Goal: Information Seeking & Learning: Find specific page/section

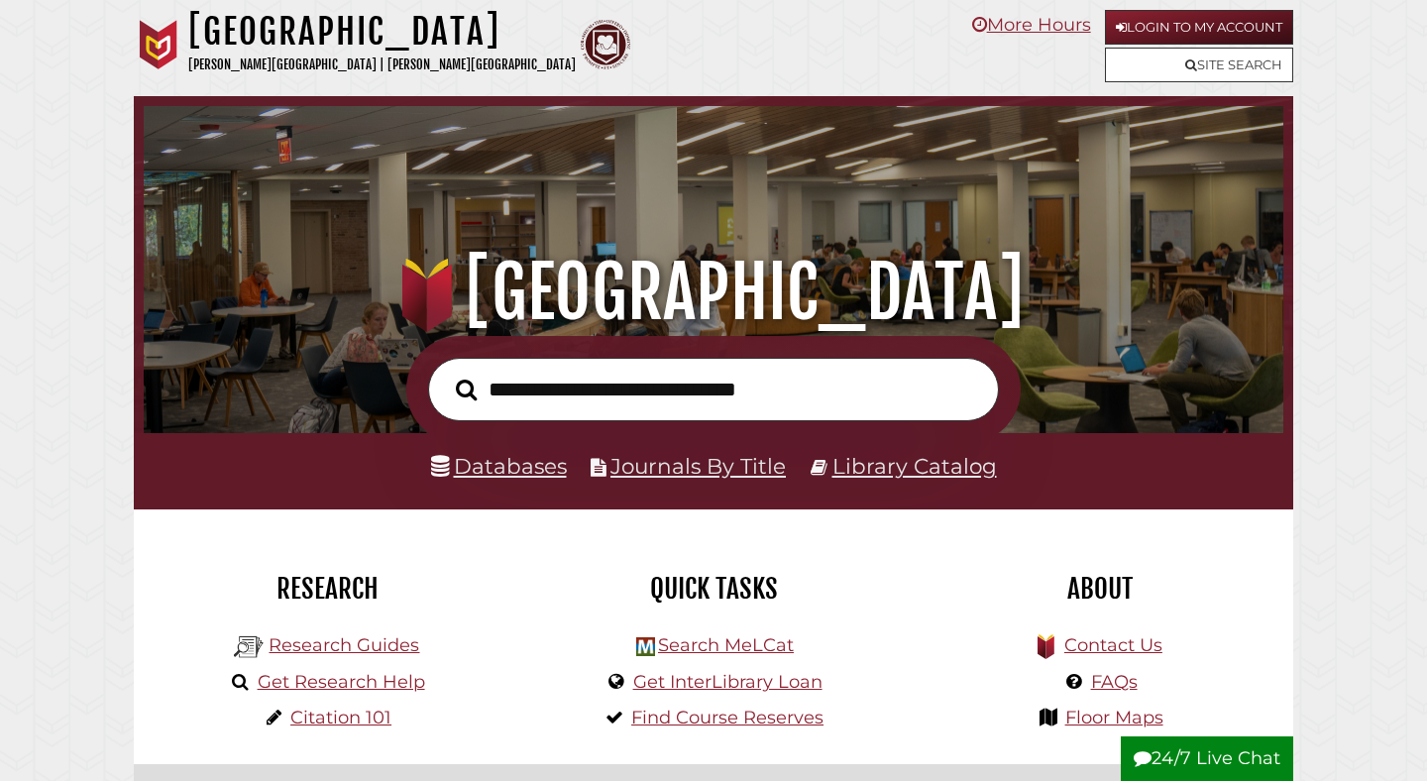
scroll to position [377, 1130]
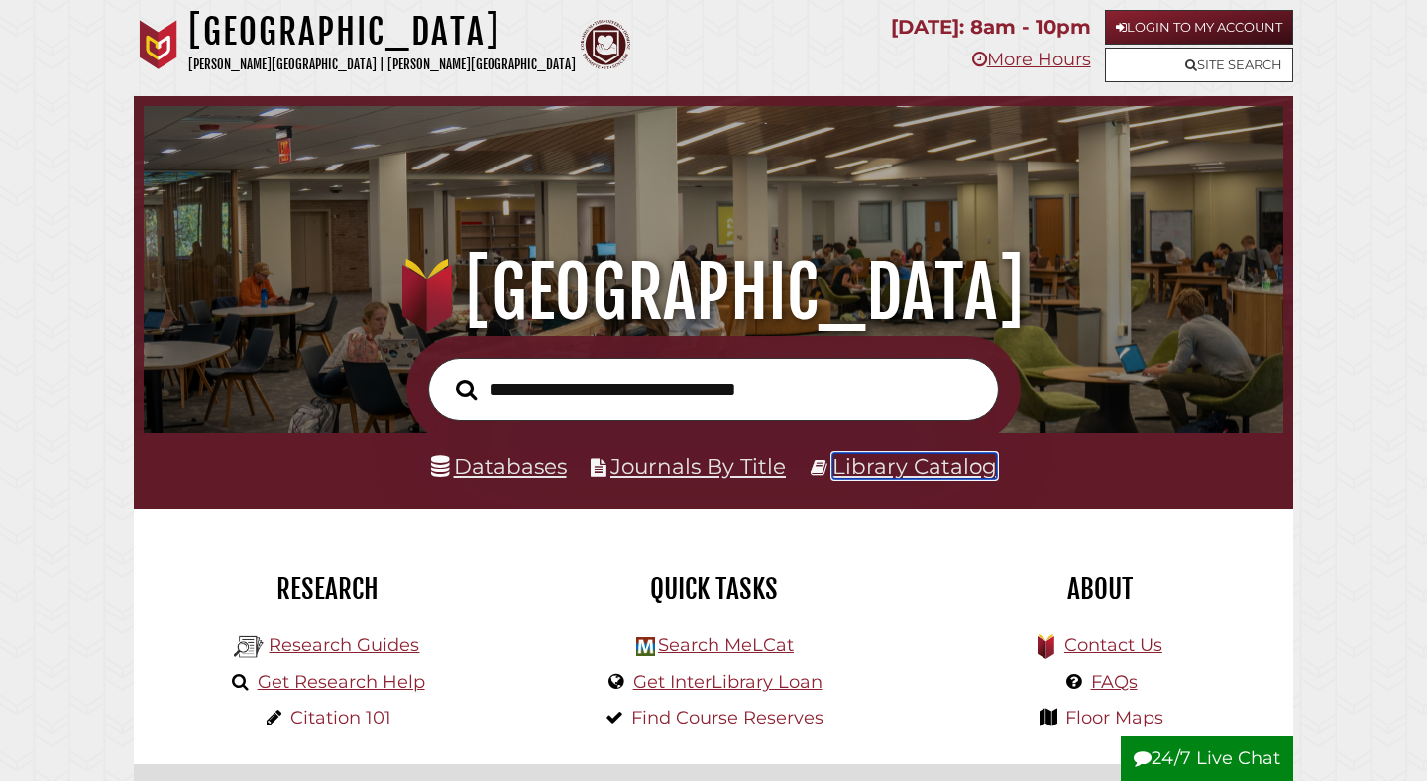
click at [894, 472] on link "Library Catalog" at bounding box center [914, 466] width 164 height 26
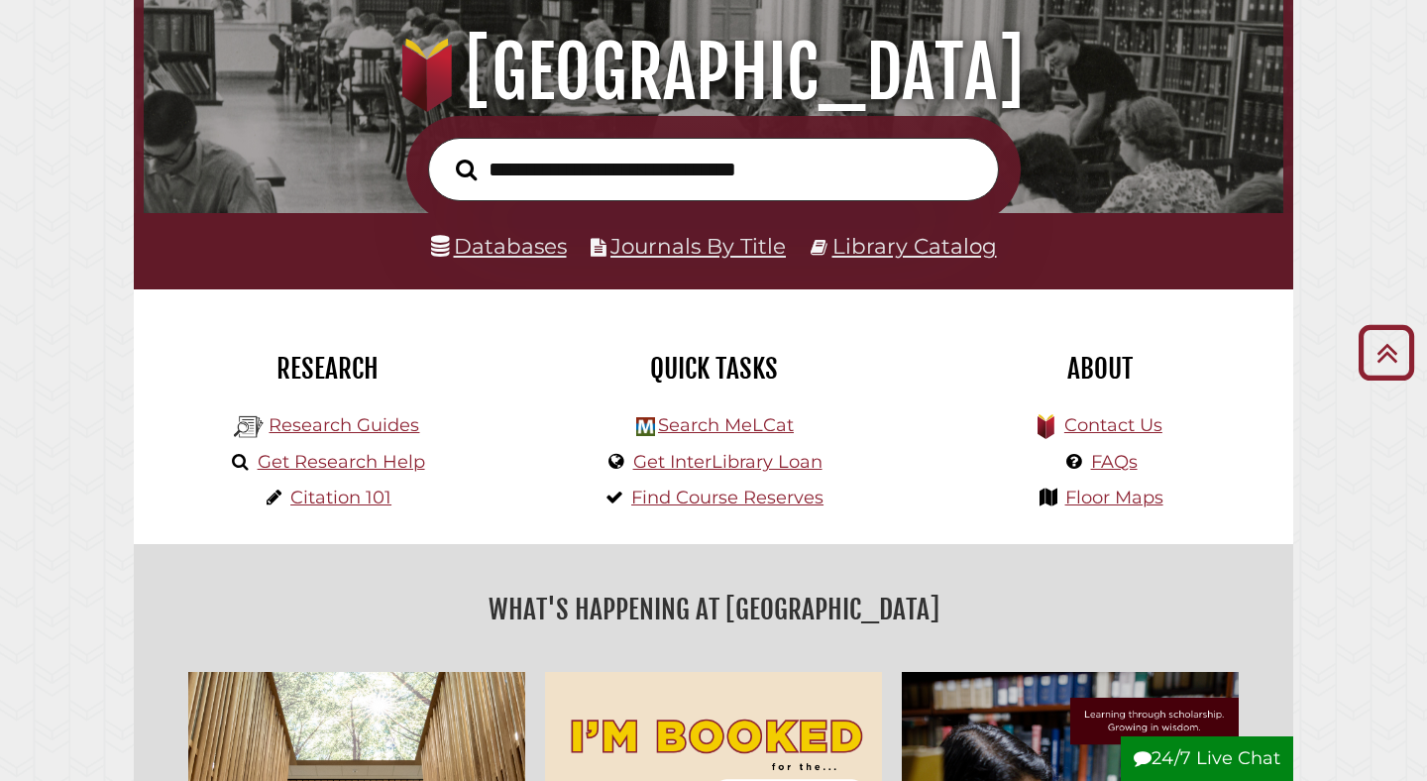
scroll to position [215, 0]
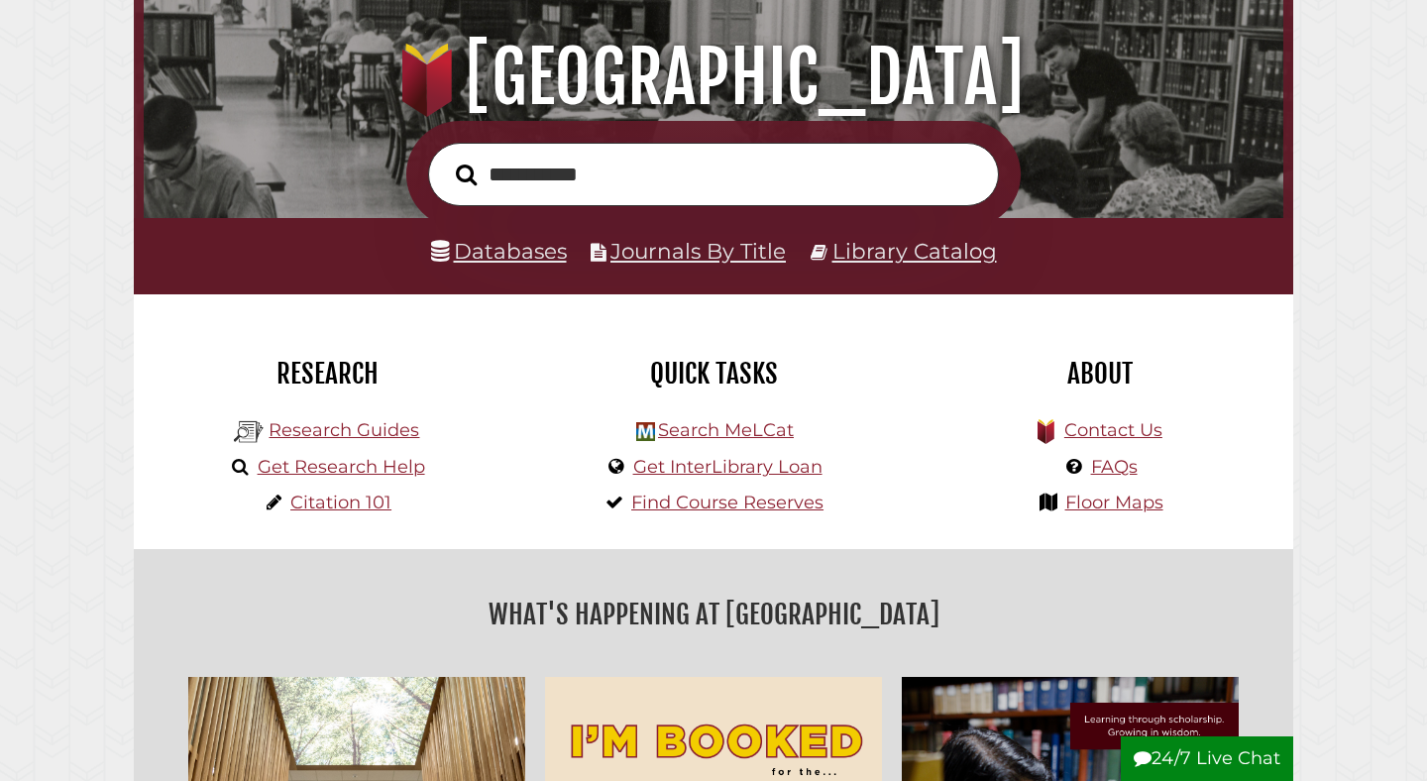
type input "**********"
click at [446, 159] on button "Search" at bounding box center [466, 175] width 41 height 33
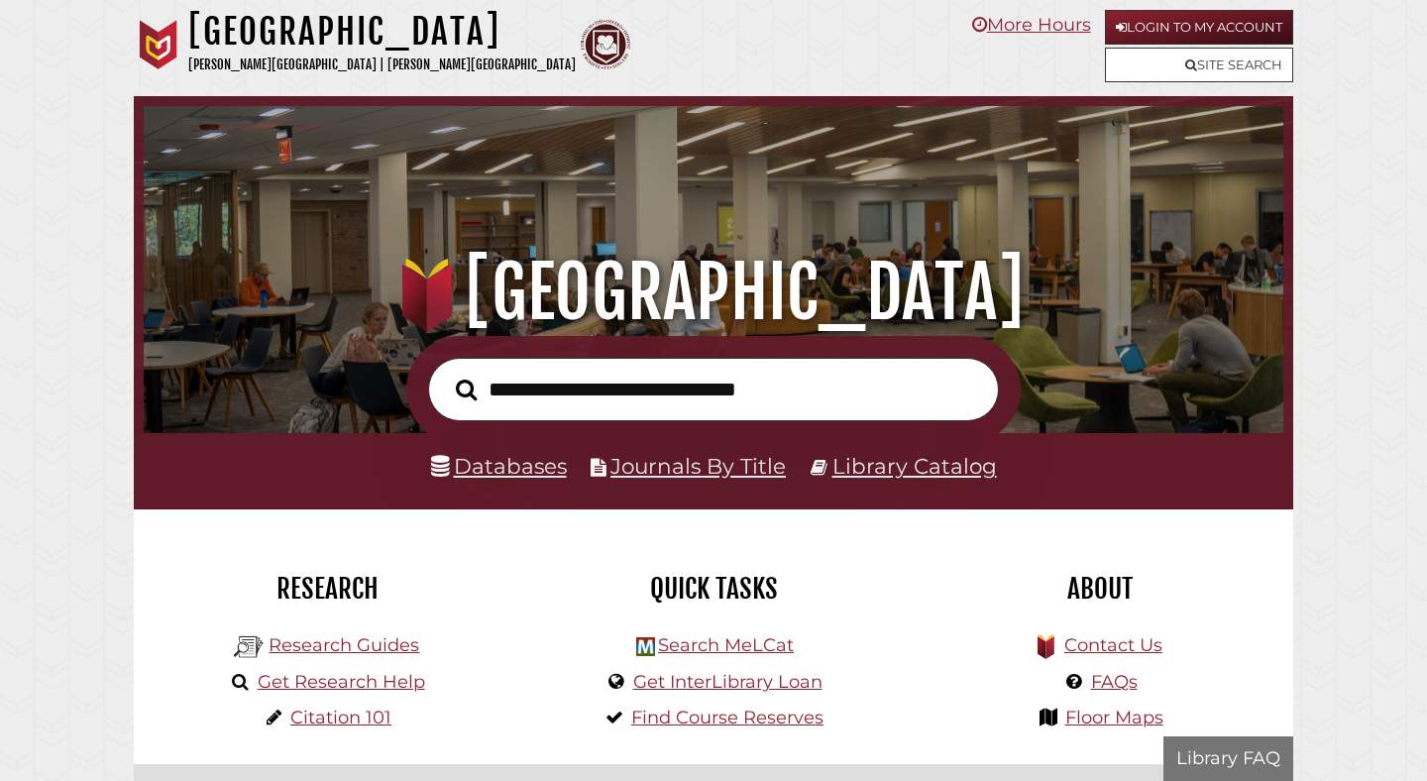
scroll to position [377, 1130]
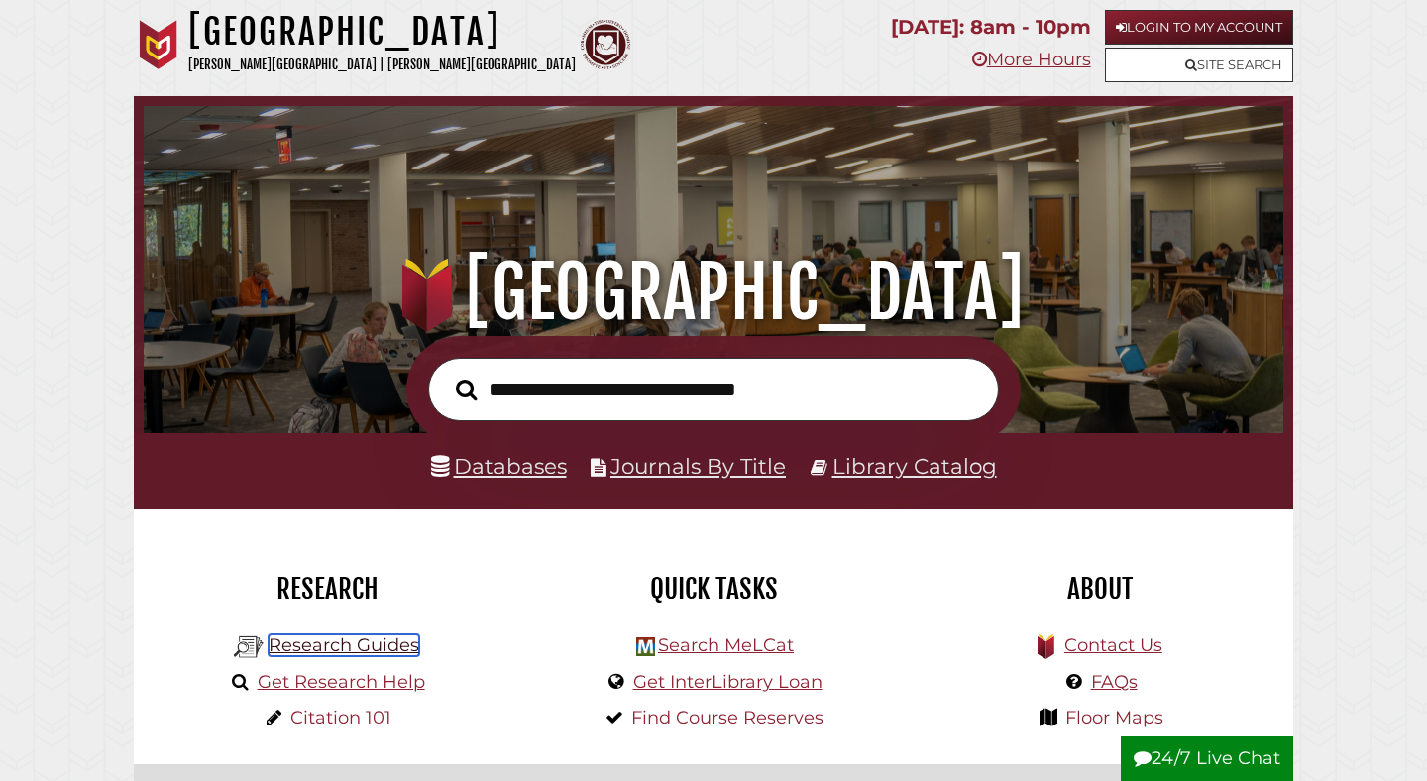
click at [371, 639] on link "Research Guides" at bounding box center [344, 645] width 151 height 22
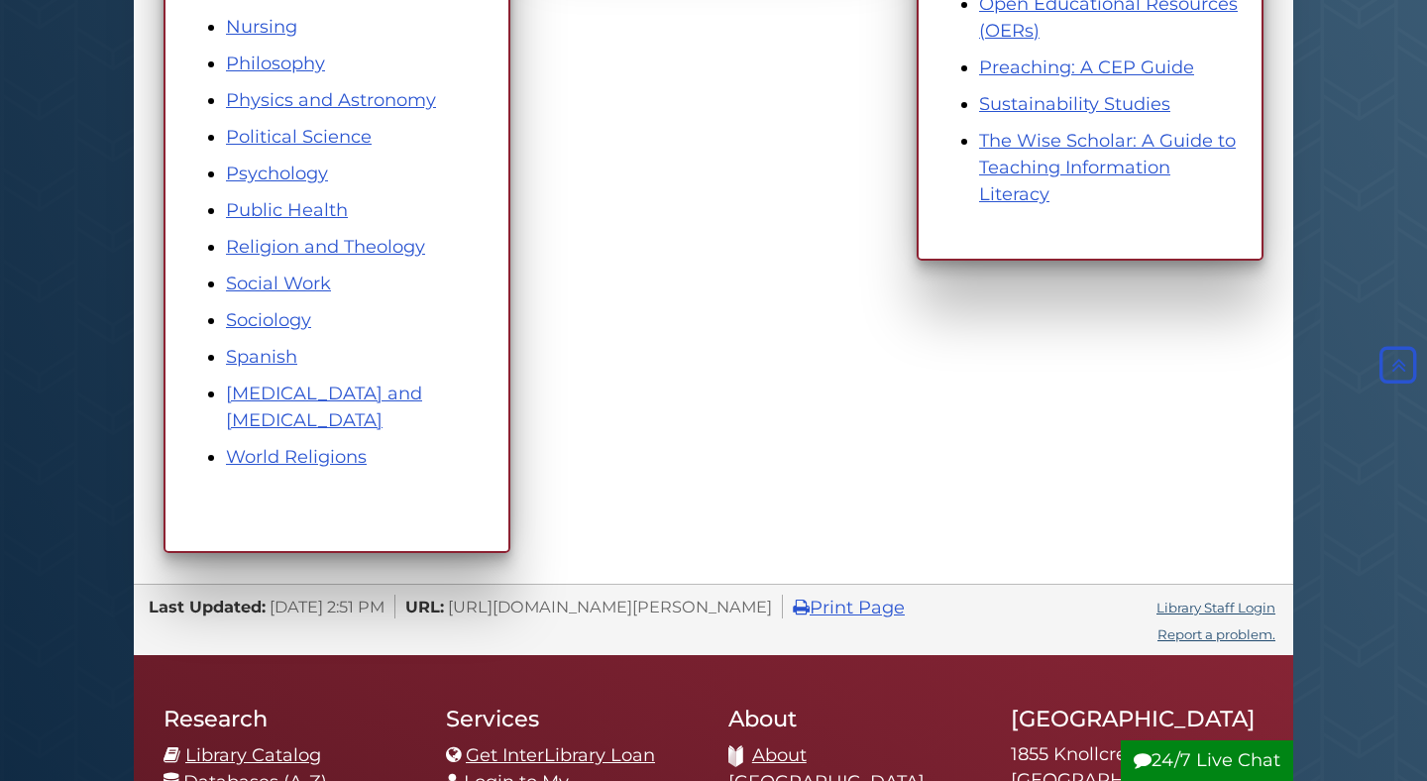
scroll to position [1285, 0]
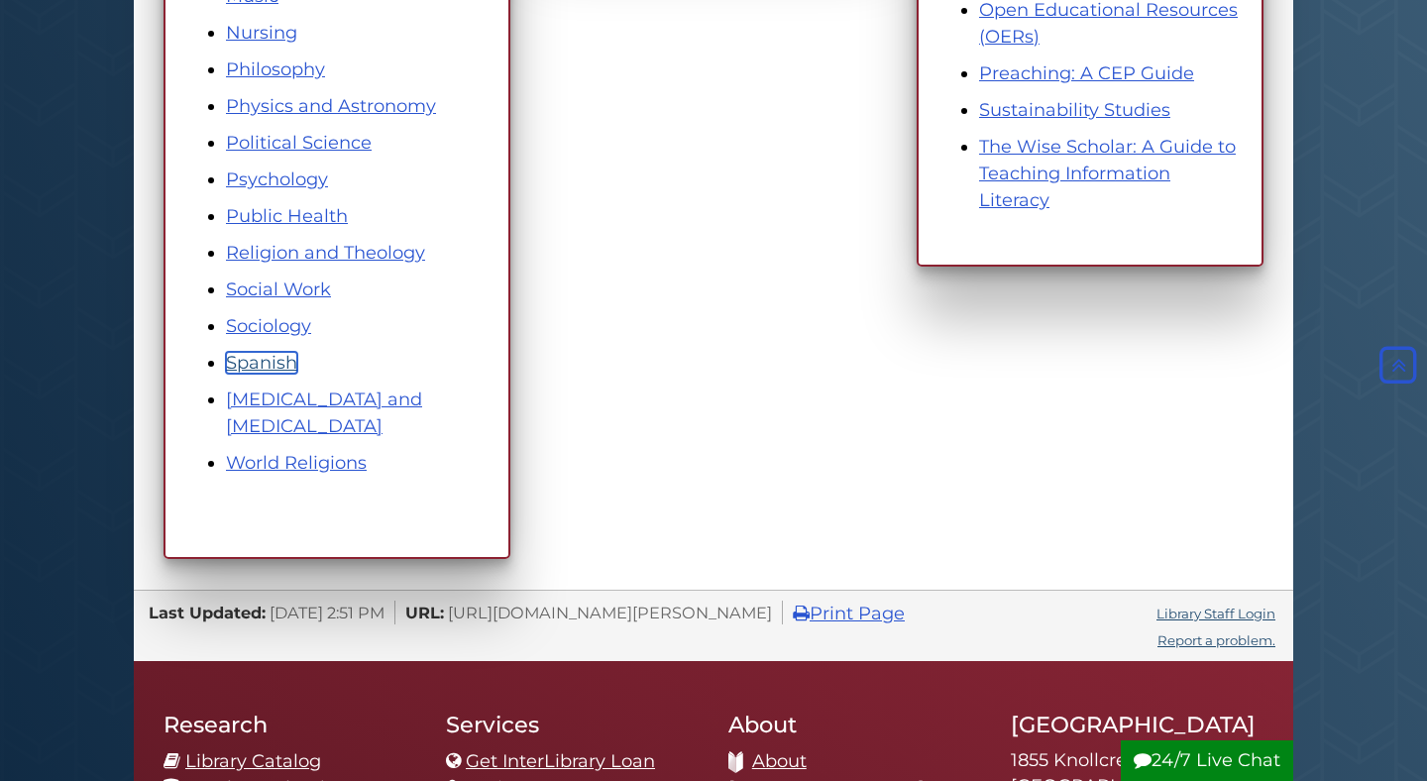
click at [268, 365] on link "Spanish" at bounding box center [261, 363] width 71 height 22
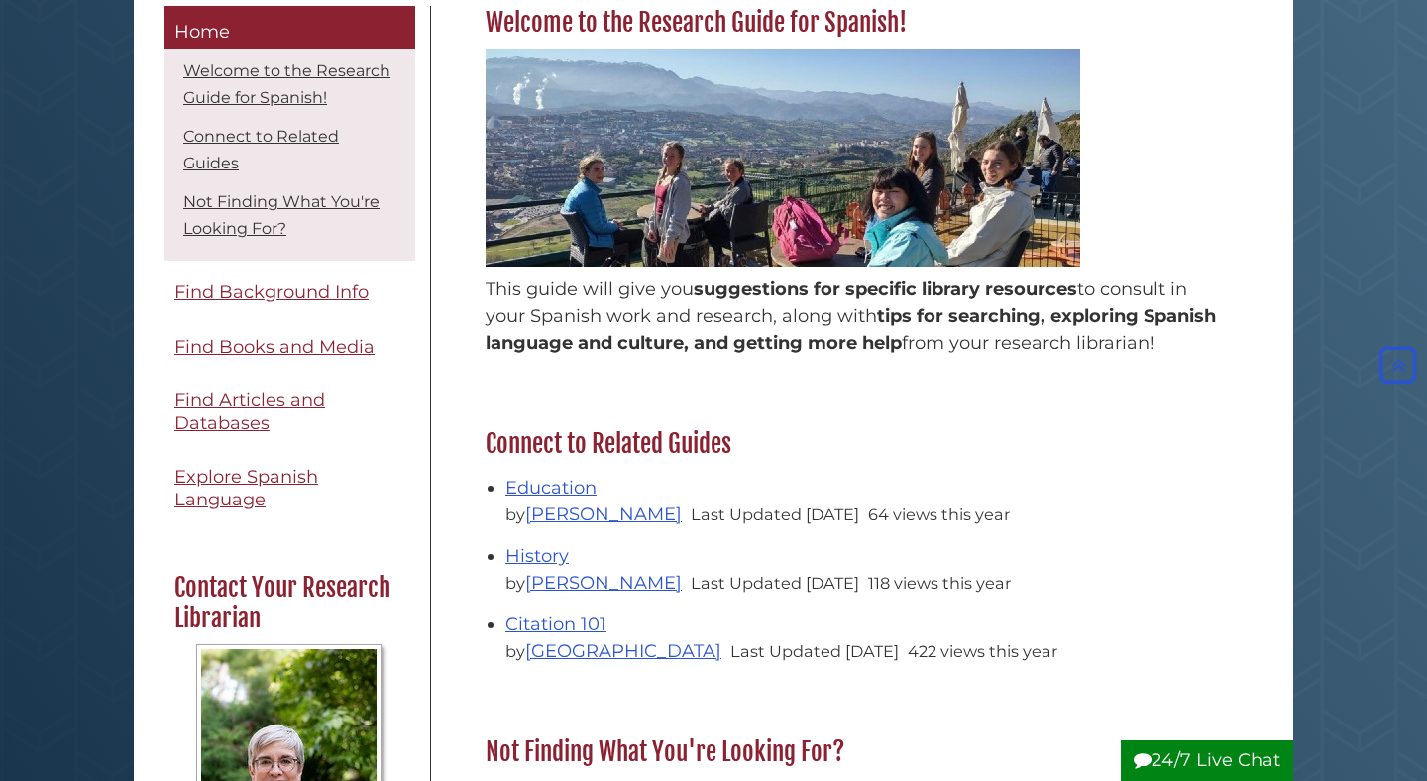
scroll to position [297, 0]
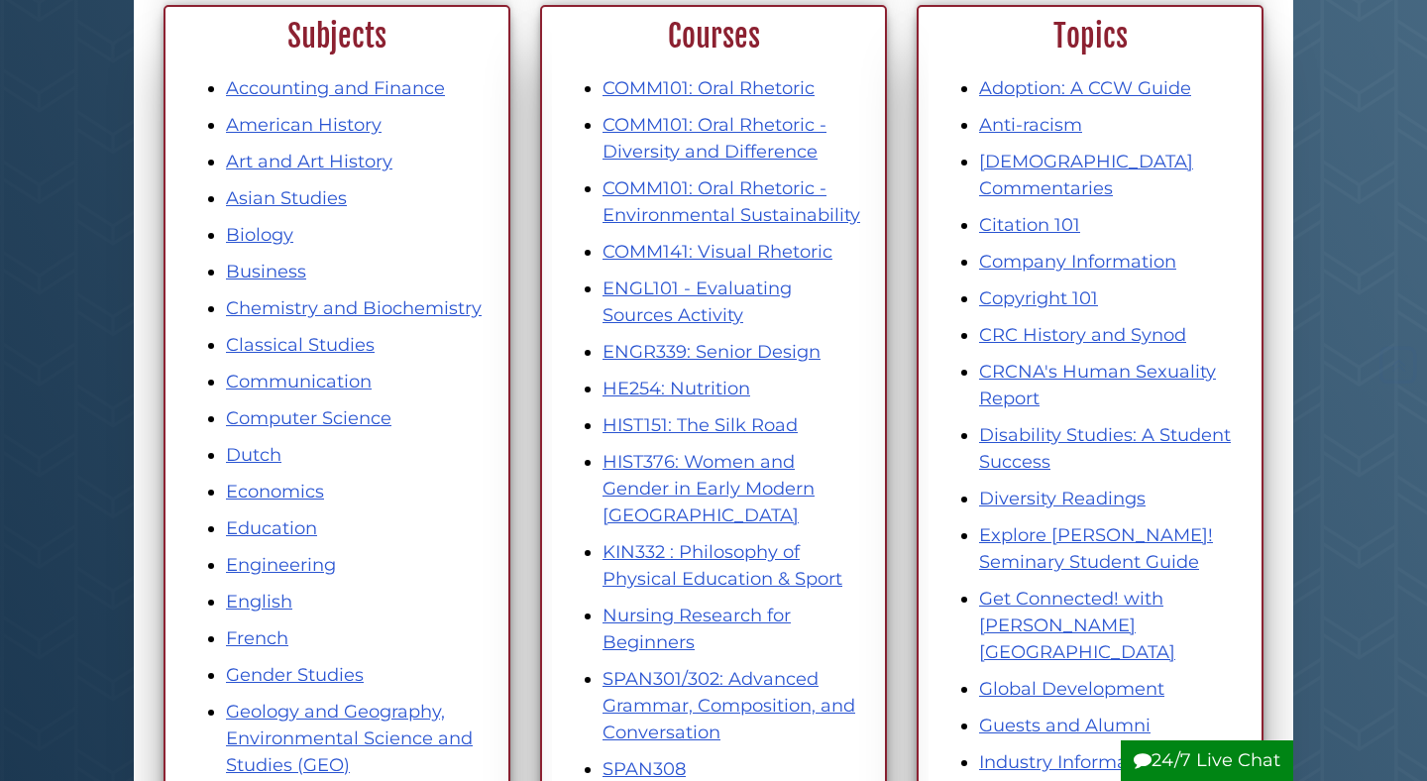
scroll to position [643, 0]
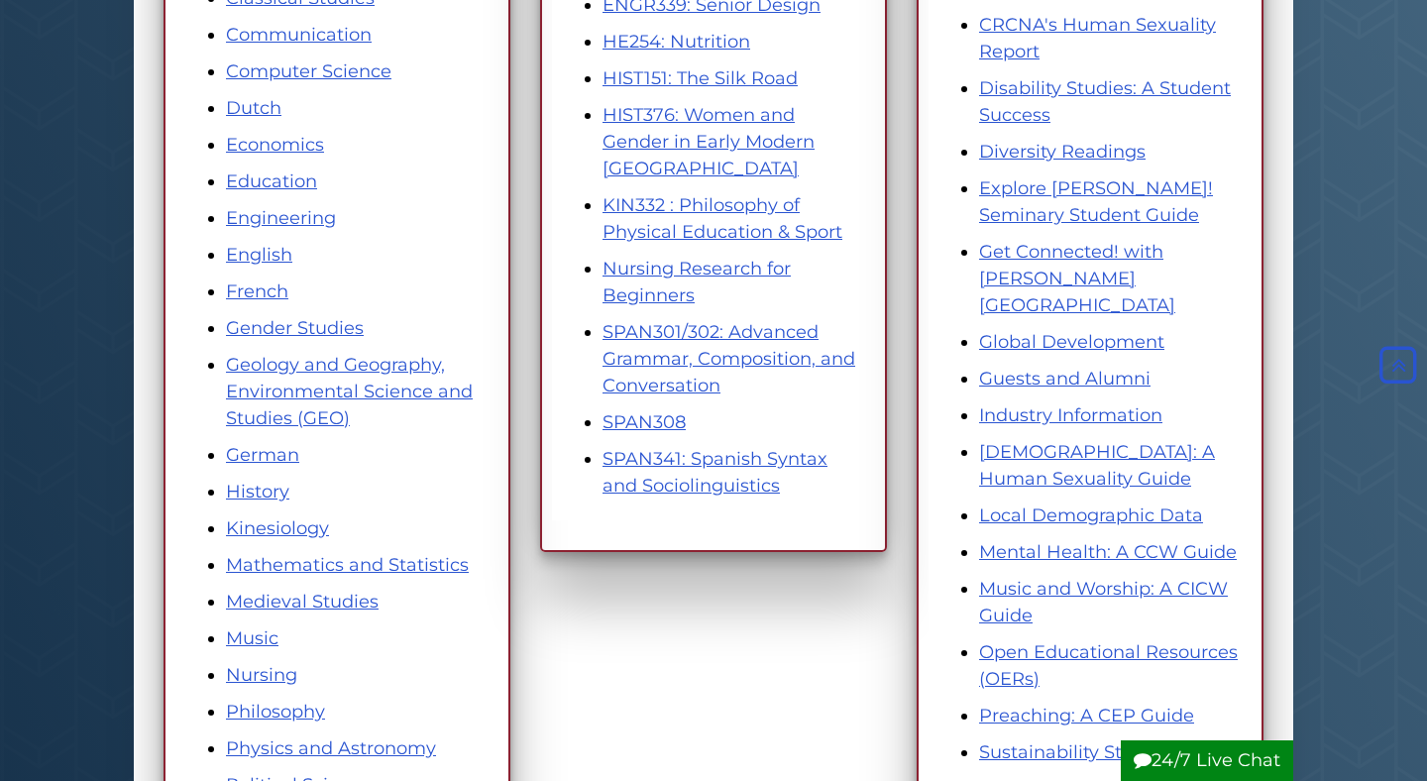
click at [672, 345] on li "SPAN301/302: Advanced Grammar, Composition, and Conversation" at bounding box center [733, 359] width 262 height 80
click at [680, 347] on li "SPAN301/302: Advanced Grammar, Composition, and Conversation" at bounding box center [733, 359] width 262 height 80
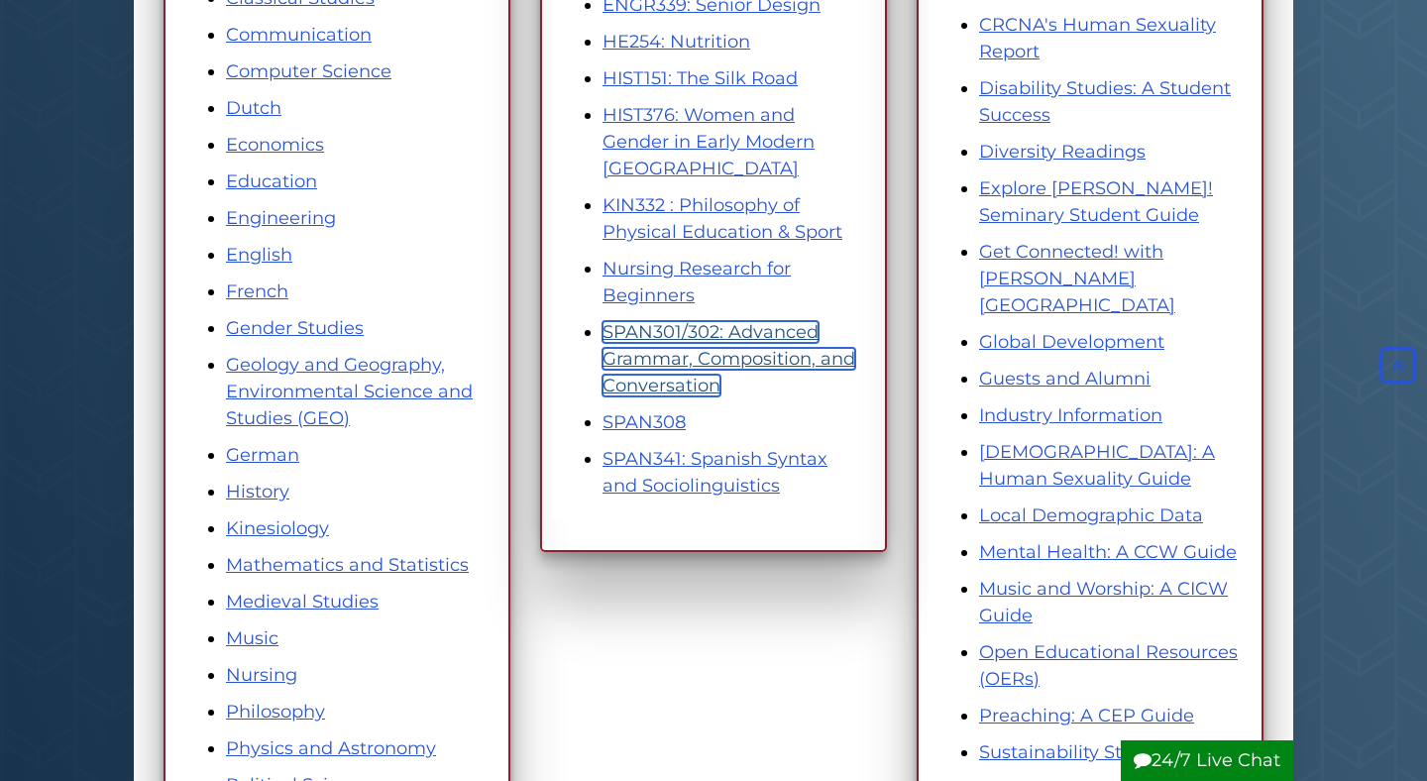
click at [679, 331] on link "SPAN301/302: Advanced Grammar, Composition, and Conversation" at bounding box center [728, 358] width 253 height 75
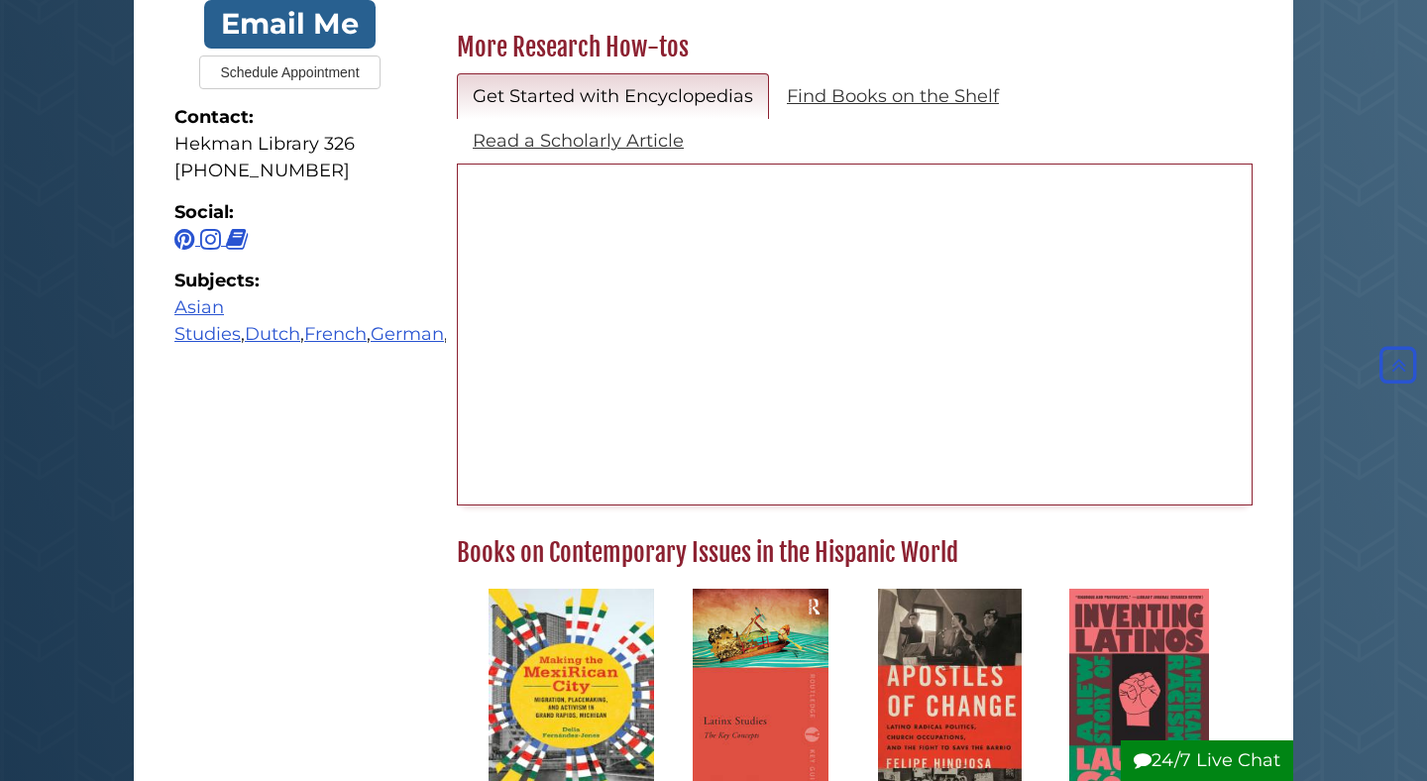
scroll to position [629, 0]
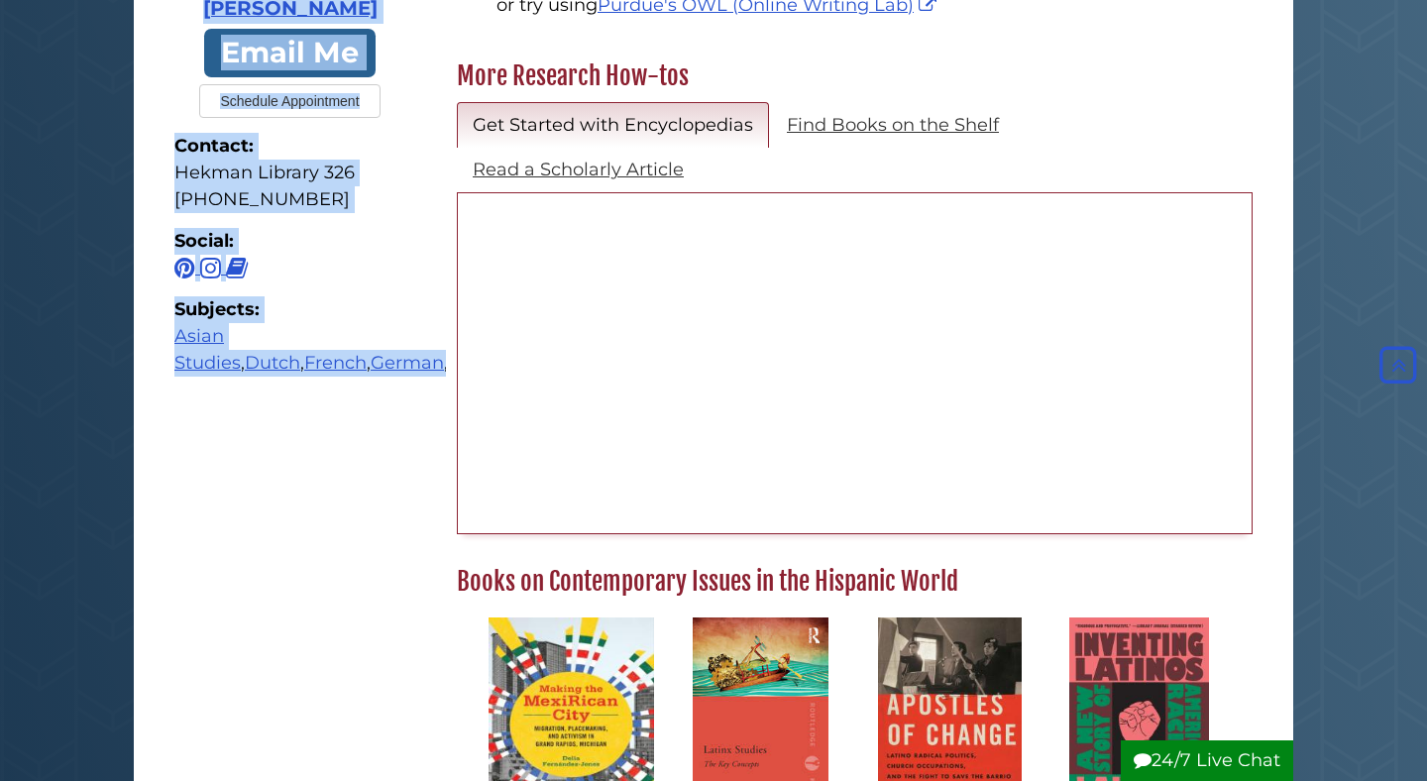
drag, startPoint x: 159, startPoint y: 335, endPoint x: 396, endPoint y: 380, distance: 242.1
click at [397, 380] on div "Contact your Research Librarian [PERSON_NAME] Email Me Schedule Appointment Con…" at bounding box center [290, 62] width 282 height 781
click at [389, 377] on div "Subjects: Asian Studies , Dutch , French , German , Kinesiology , Spanish" at bounding box center [289, 336] width 231 height 80
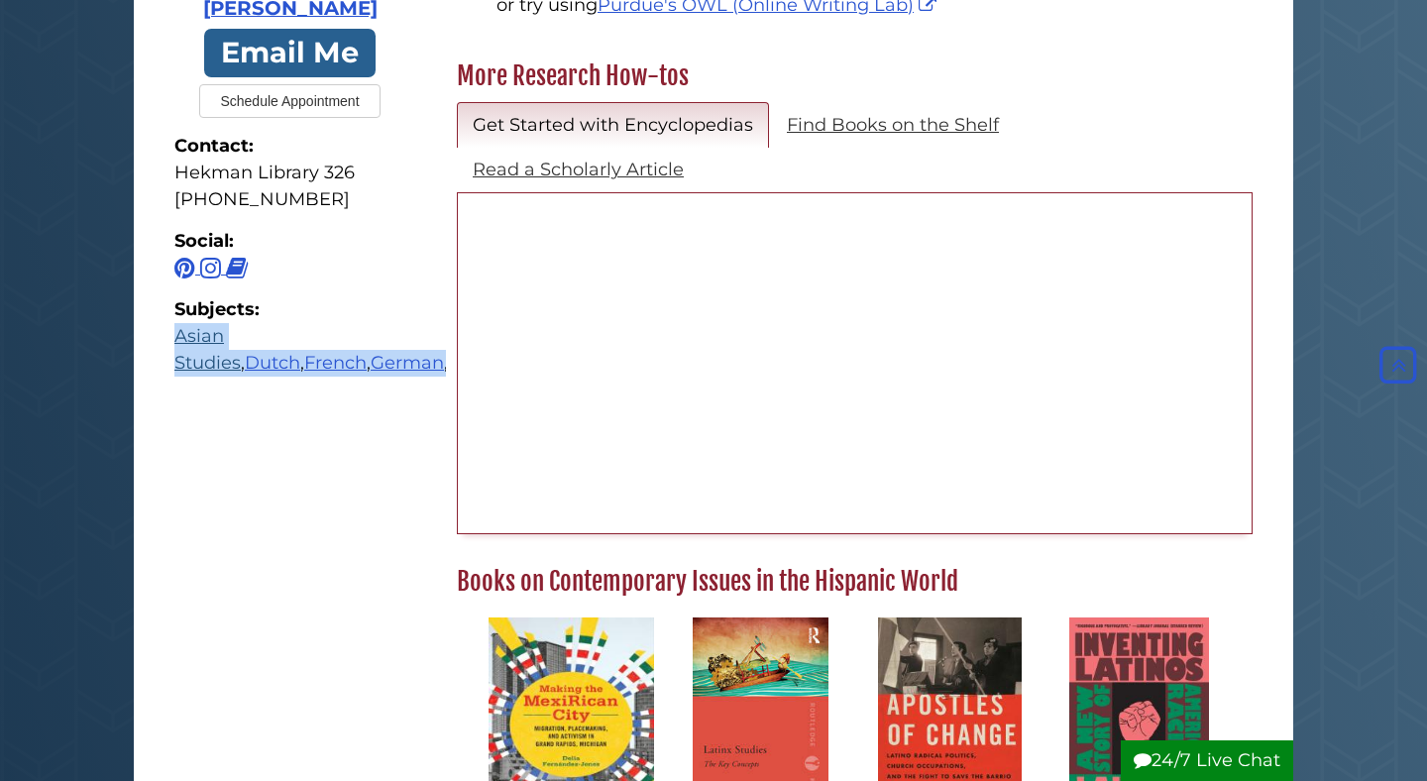
drag, startPoint x: 383, startPoint y: 404, endPoint x: 175, endPoint y: 341, distance: 217.5
click at [175, 341] on div "[PERSON_NAME] Email Me Schedule Appointment Contact: [GEOGRAPHIC_DATA] [PHONE_N…" at bounding box center [289, 68] width 251 height 667
copy div "Asian Studies , Dutch , French , German , Kinesiology , Spanish"
